Goal: Task Accomplishment & Management: Use online tool/utility

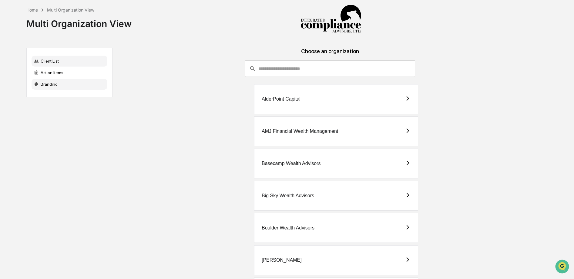
click at [53, 79] on div "Branding" at bounding box center [70, 84] width 76 height 11
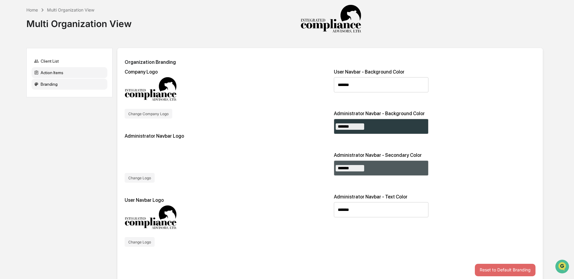
click at [53, 75] on div "Action Items" at bounding box center [70, 72] width 76 height 11
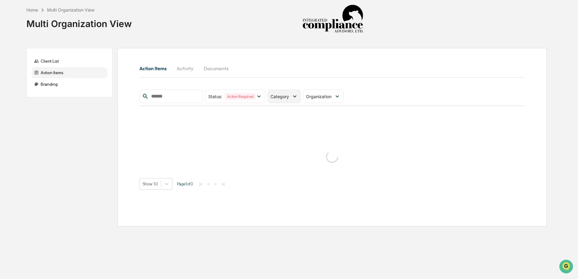
click at [296, 95] on icon at bounding box center [294, 96] width 7 height 7
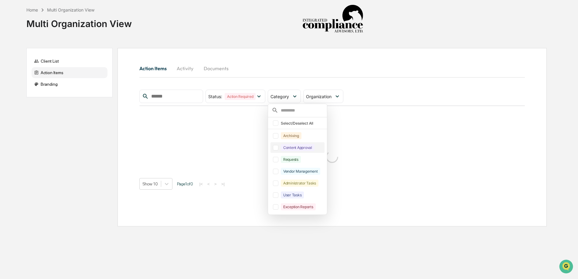
click at [278, 149] on div at bounding box center [275, 147] width 5 height 5
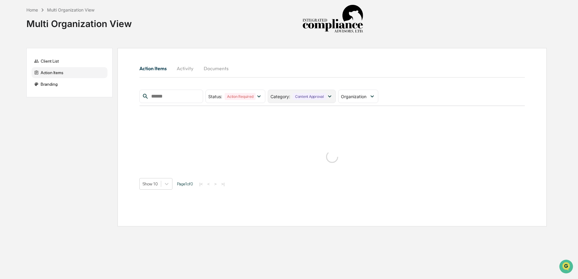
click at [332, 97] on icon at bounding box center [329, 96] width 7 height 7
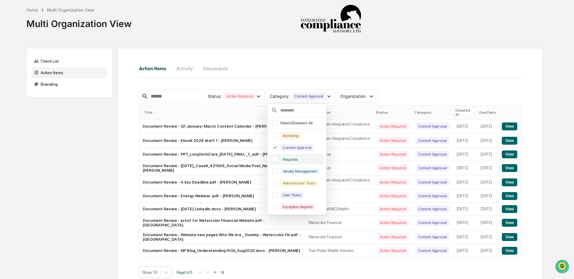
click at [278, 161] on div at bounding box center [275, 158] width 5 height 5
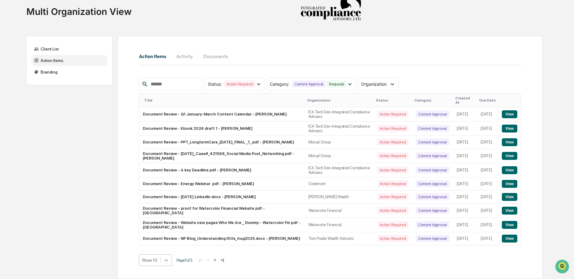
scroll to position [61, 0]
click at [167, 258] on body "Home Multi Organization View Multi Organization View Client List Action Items B…" at bounding box center [287, 133] width 574 height 291
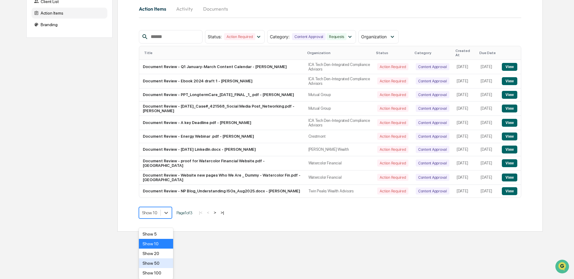
click at [166, 259] on div "Show 50" at bounding box center [156, 263] width 34 height 10
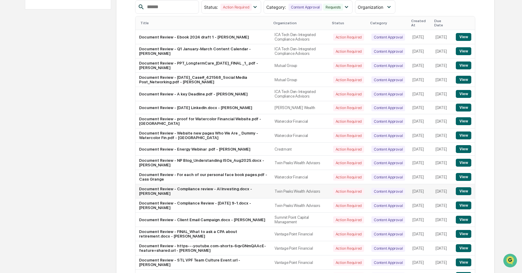
scroll to position [82, 0]
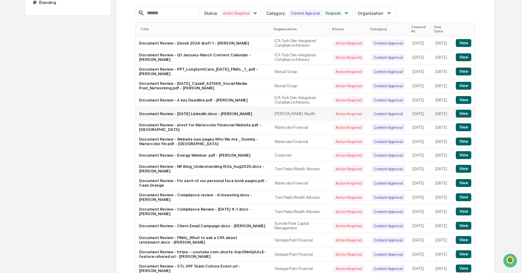
click at [466, 113] on button "View" at bounding box center [462, 114] width 15 height 8
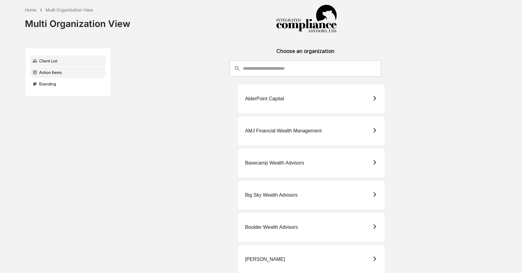
click at [63, 75] on div "Action Items" at bounding box center [68, 72] width 76 height 11
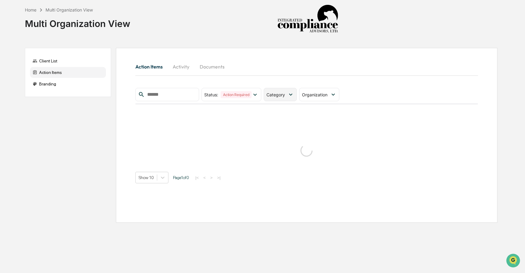
click at [289, 97] on icon at bounding box center [290, 94] width 7 height 7
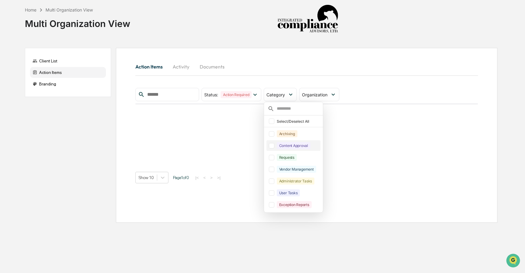
click at [273, 144] on div at bounding box center [271, 145] width 5 height 5
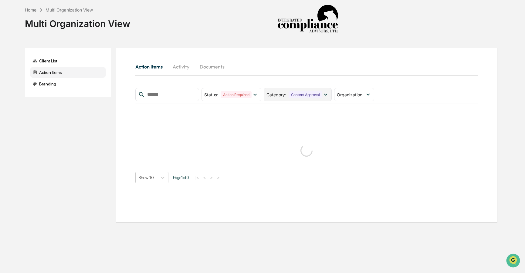
click at [314, 96] on div "Content Approval" at bounding box center [306, 94] width 34 height 7
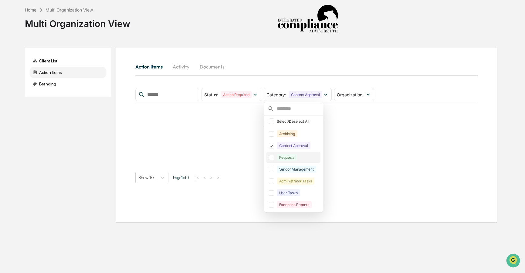
click at [273, 157] on div at bounding box center [271, 157] width 5 height 5
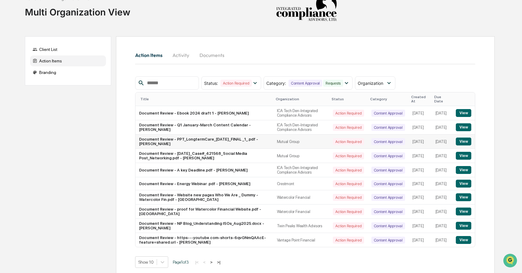
scroll to position [15, 0]
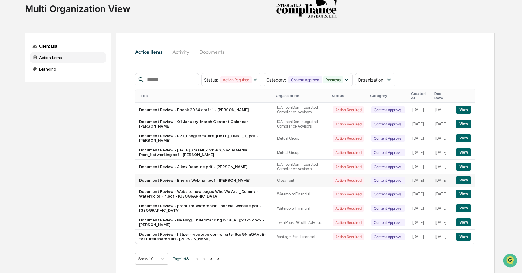
click at [460, 177] on button "View" at bounding box center [462, 181] width 15 height 8
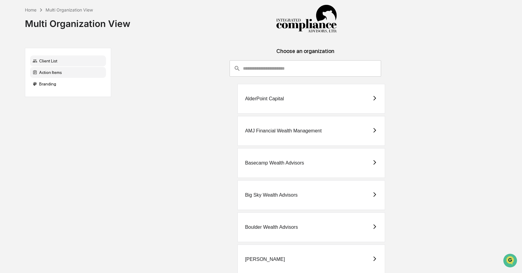
click at [75, 75] on div "Action Items" at bounding box center [68, 72] width 76 height 11
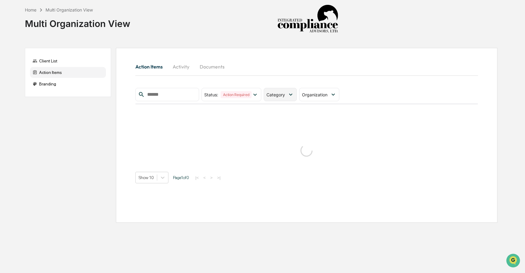
click at [285, 93] on span "Category" at bounding box center [275, 94] width 19 height 5
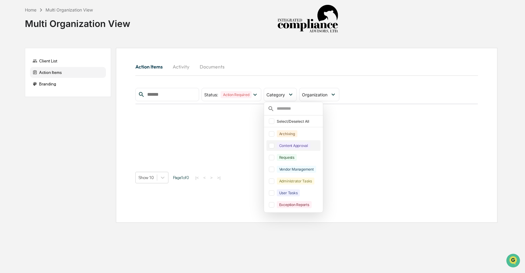
click at [273, 145] on div at bounding box center [271, 145] width 5 height 5
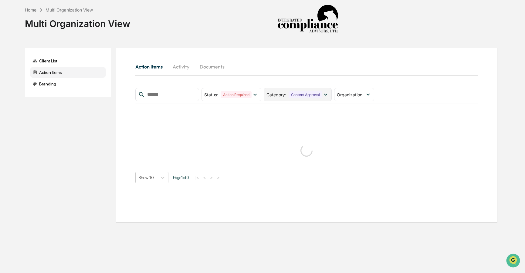
click at [327, 95] on icon at bounding box center [325, 95] width 3 height 2
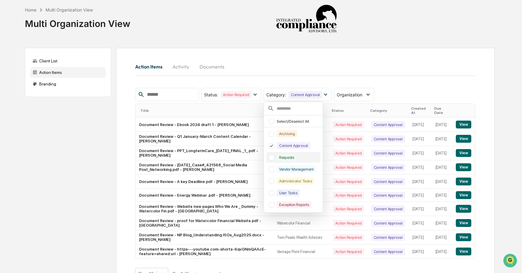
click at [274, 159] on div at bounding box center [271, 157] width 5 height 5
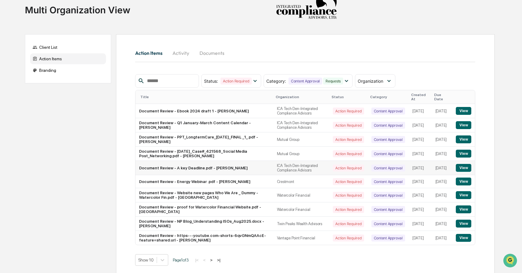
scroll to position [15, 0]
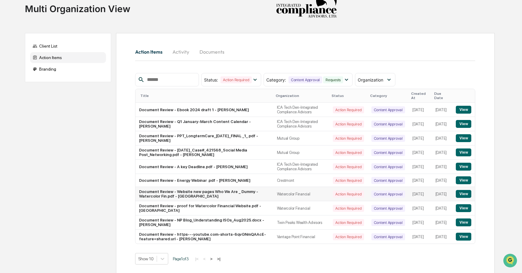
click at [462, 191] on button "View" at bounding box center [462, 194] width 15 height 8
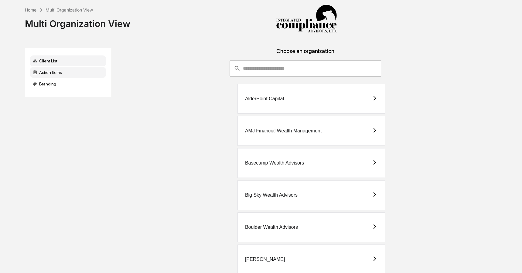
click at [68, 75] on div "Action Items" at bounding box center [68, 72] width 76 height 11
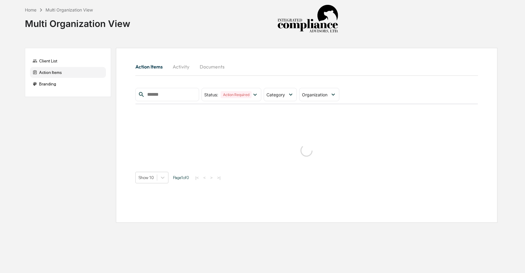
click at [183, 69] on button "Activity" at bounding box center [181, 66] width 27 height 15
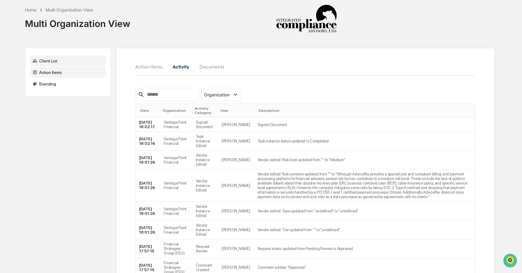
click at [59, 61] on div "Client List" at bounding box center [68, 61] width 76 height 11
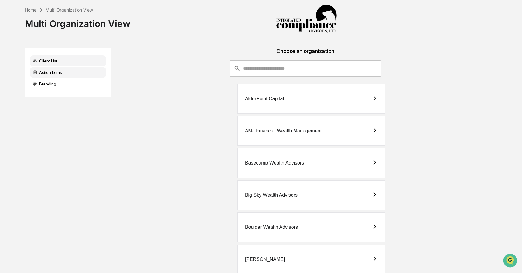
click at [66, 73] on div "Action Items" at bounding box center [68, 72] width 76 height 11
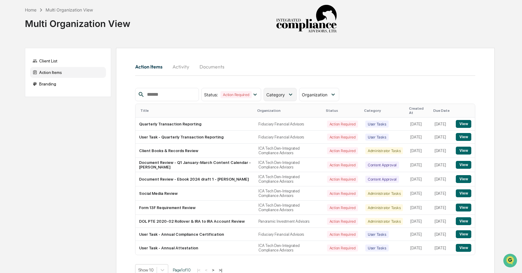
click at [290, 96] on icon at bounding box center [290, 94] width 7 height 7
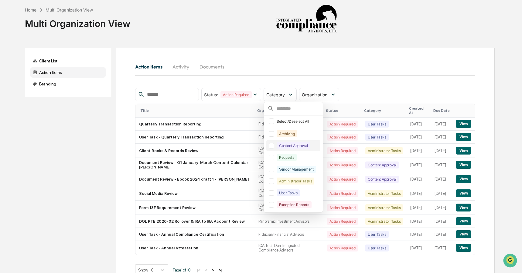
click at [273, 145] on div at bounding box center [271, 145] width 5 height 5
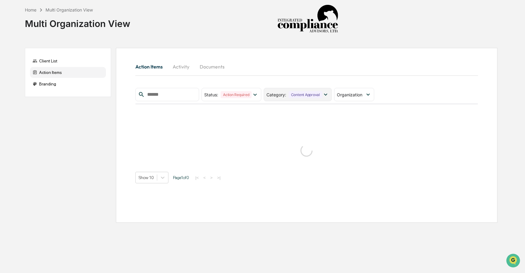
click at [329, 96] on icon at bounding box center [325, 94] width 7 height 7
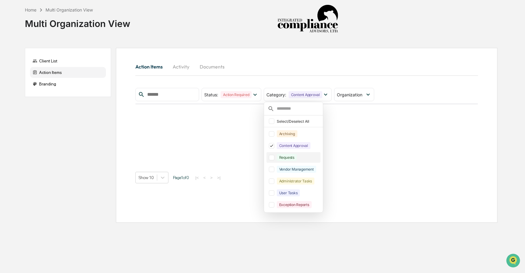
click at [274, 159] on div at bounding box center [271, 157] width 5 height 5
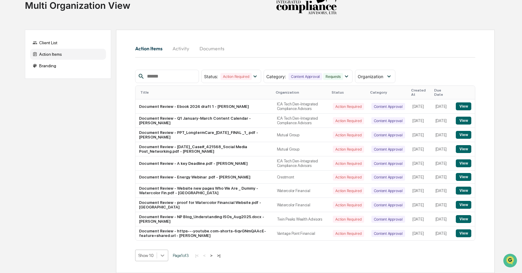
scroll to position [65, 0]
click at [163, 255] on body "Home Multi Organization View Multi Organization View Client List Action Items B…" at bounding box center [261, 128] width 522 height 292
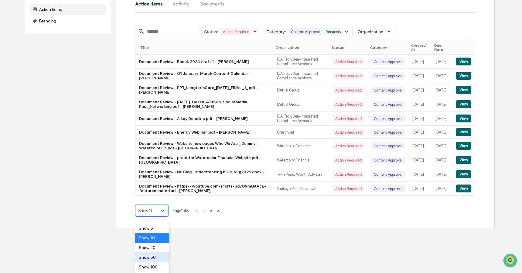
click at [161, 256] on div "Show 50" at bounding box center [152, 258] width 34 height 10
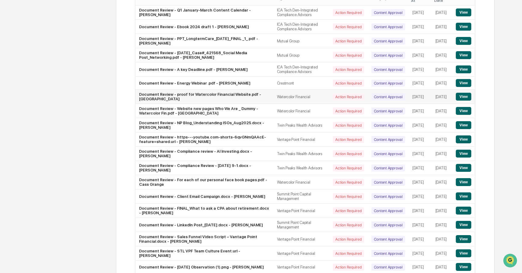
scroll to position [86, 0]
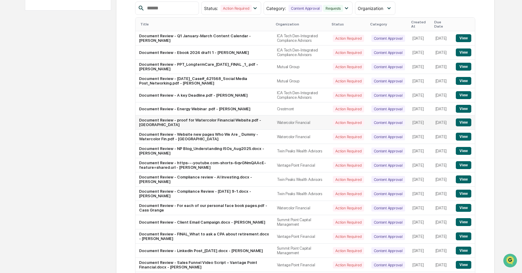
click at [464, 125] on button "View" at bounding box center [462, 123] width 15 height 8
